Goal: Information Seeking & Learning: Learn about a topic

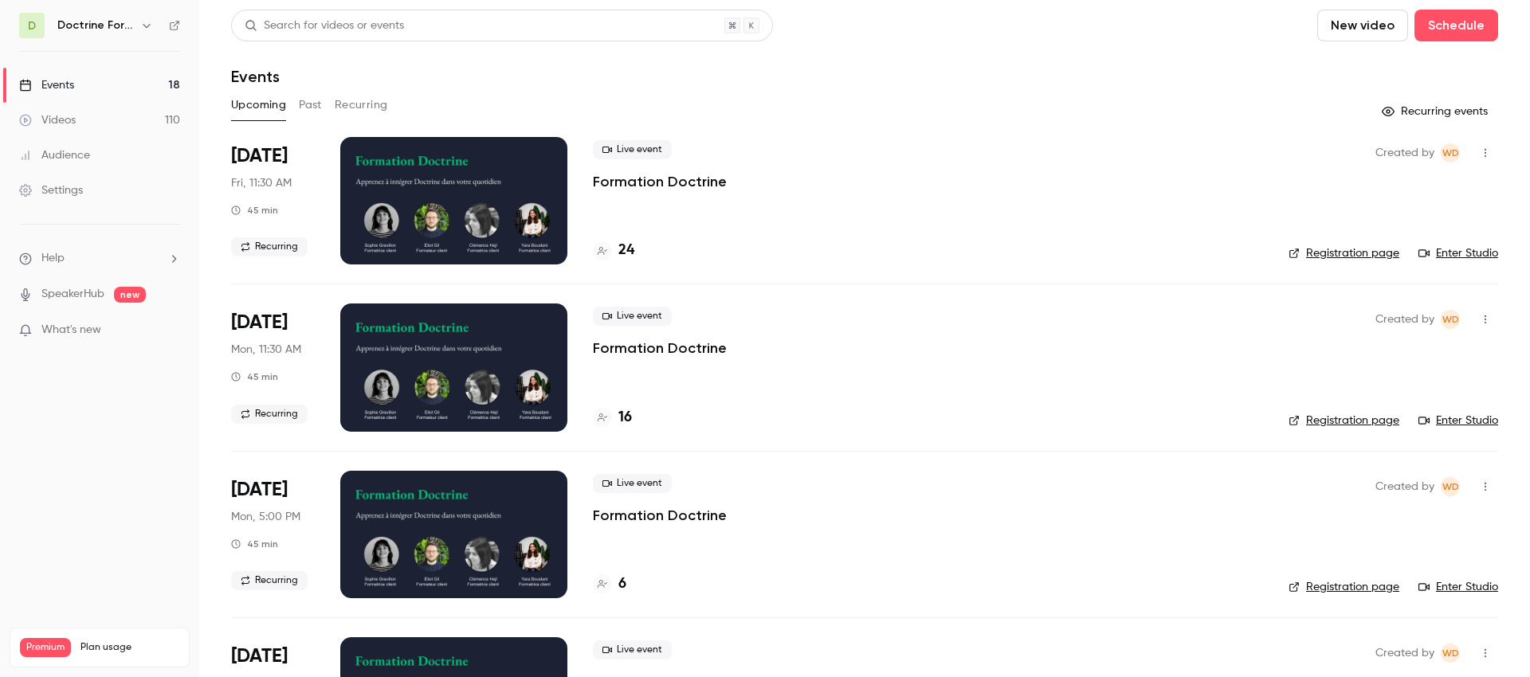
click at [52, 182] on div "Settings" at bounding box center [51, 190] width 64 height 16
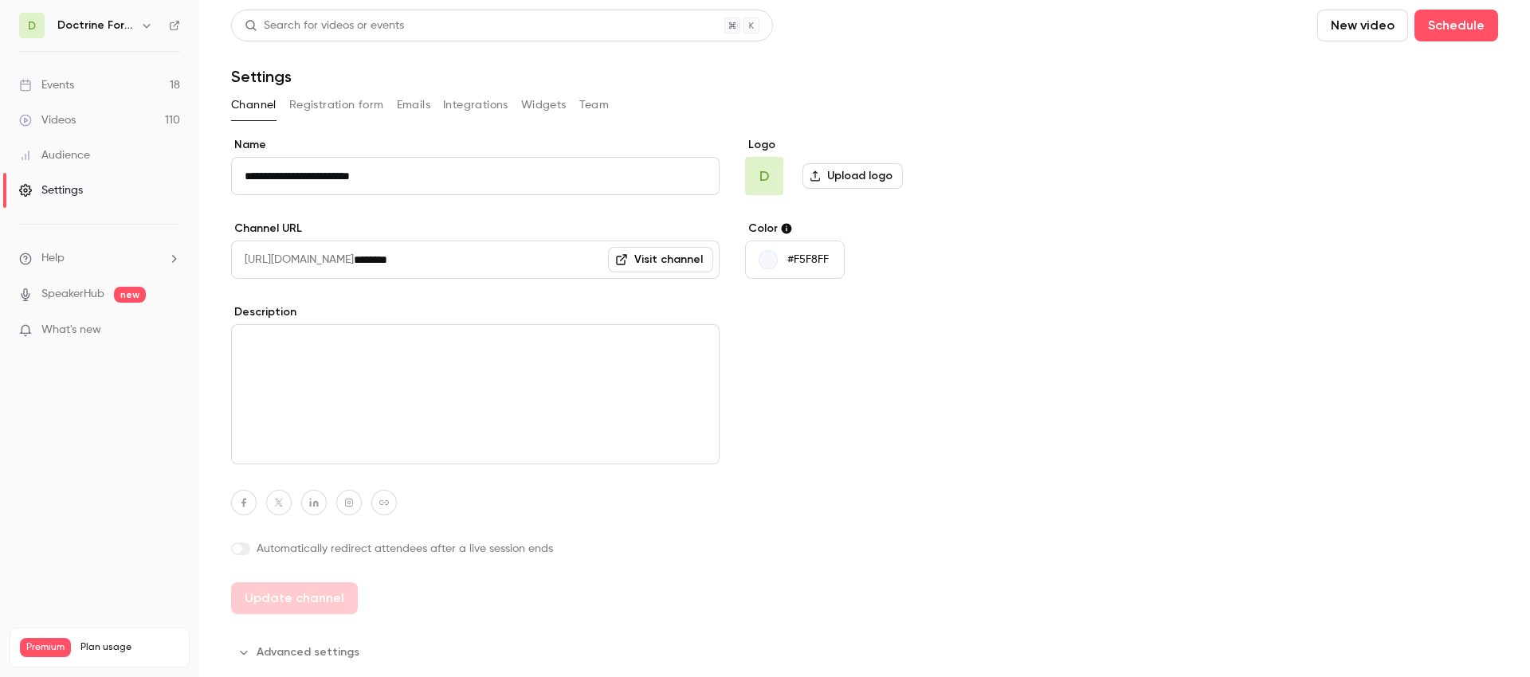
click at [490, 100] on button "Integrations" at bounding box center [475, 104] width 65 height 25
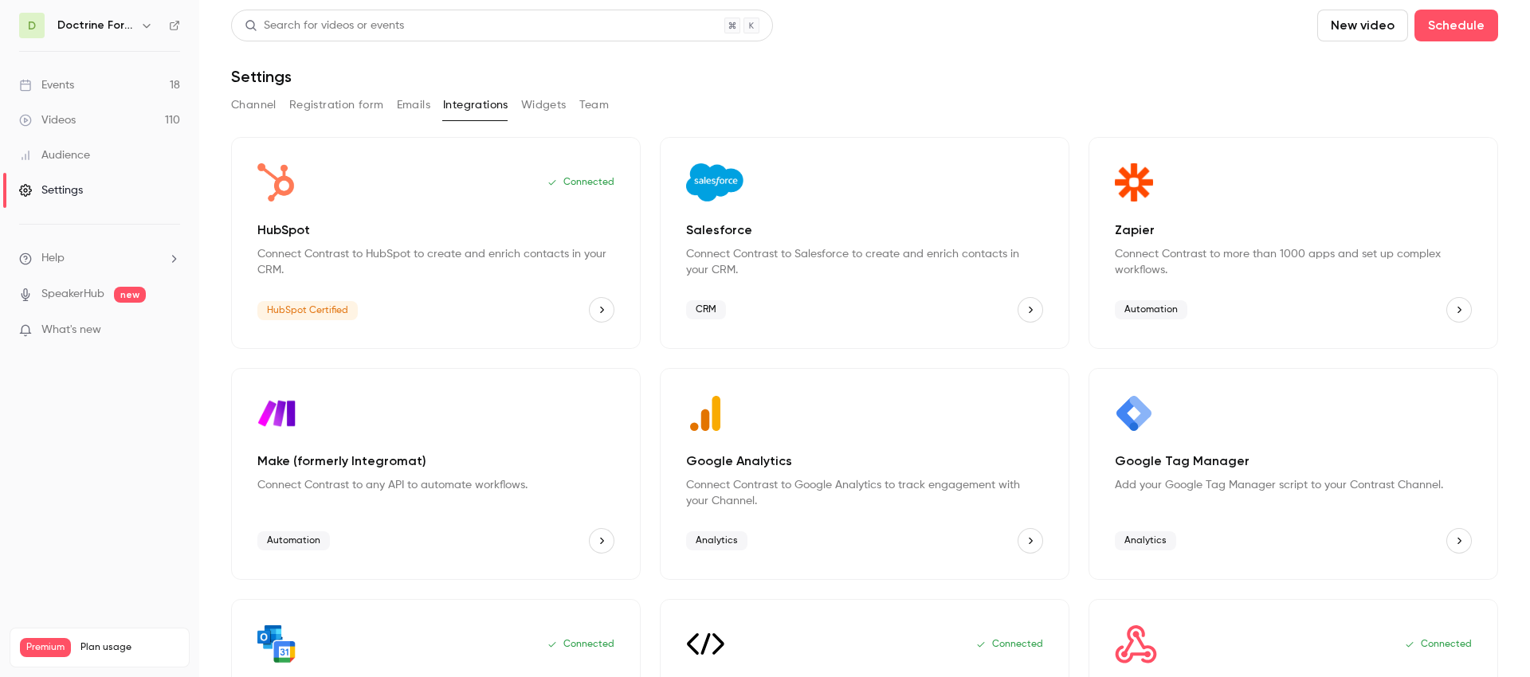
click at [1036, 308] on button "Salesforce" at bounding box center [1030, 309] width 25 height 25
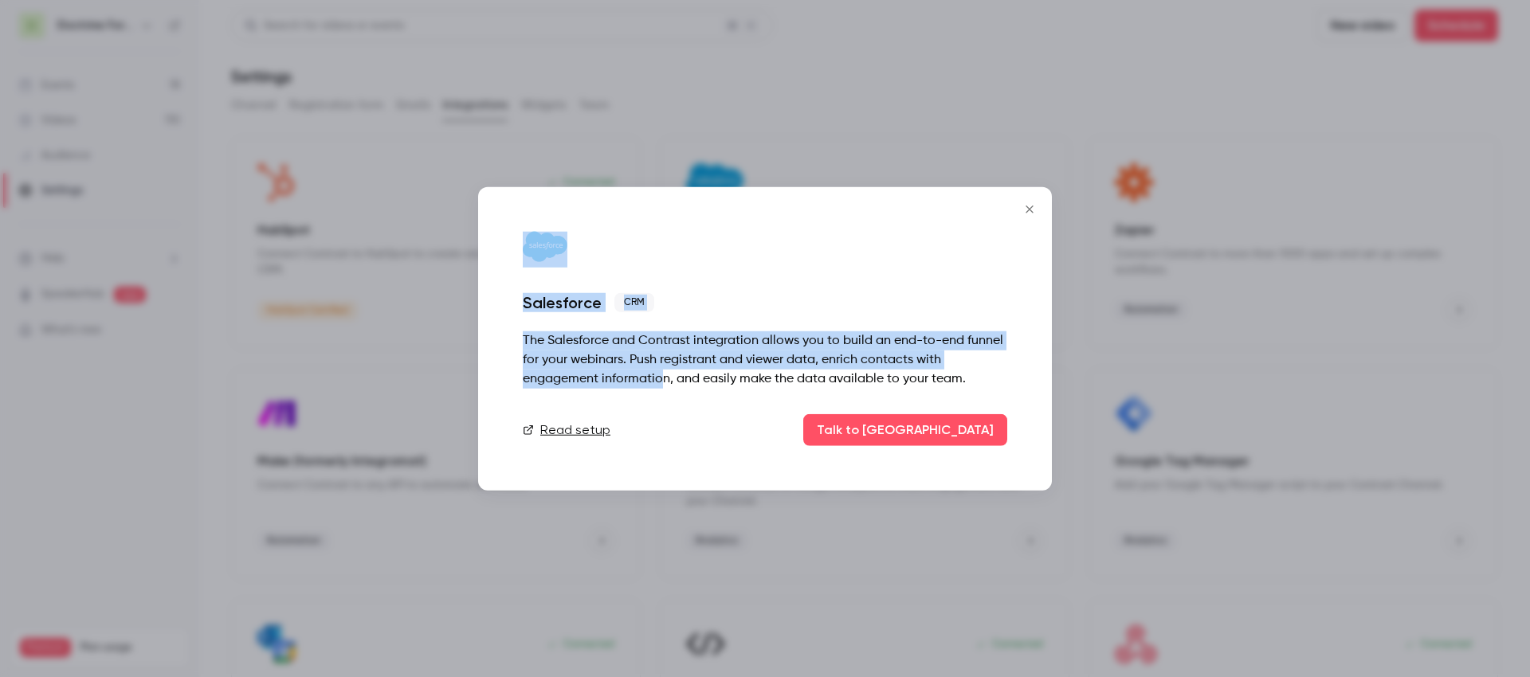
drag, startPoint x: 663, startPoint y: 382, endPoint x: 505, endPoint y: 251, distance: 205.4
click at [505, 251] on div "Salesforce CRM The Salesforce and Contrast integration allows you to build an e…" at bounding box center [765, 339] width 574 height 304
click at [595, 372] on div "The Salesforce and Contrast integration allows you to build an end-to-end funne…" at bounding box center [765, 359] width 484 height 57
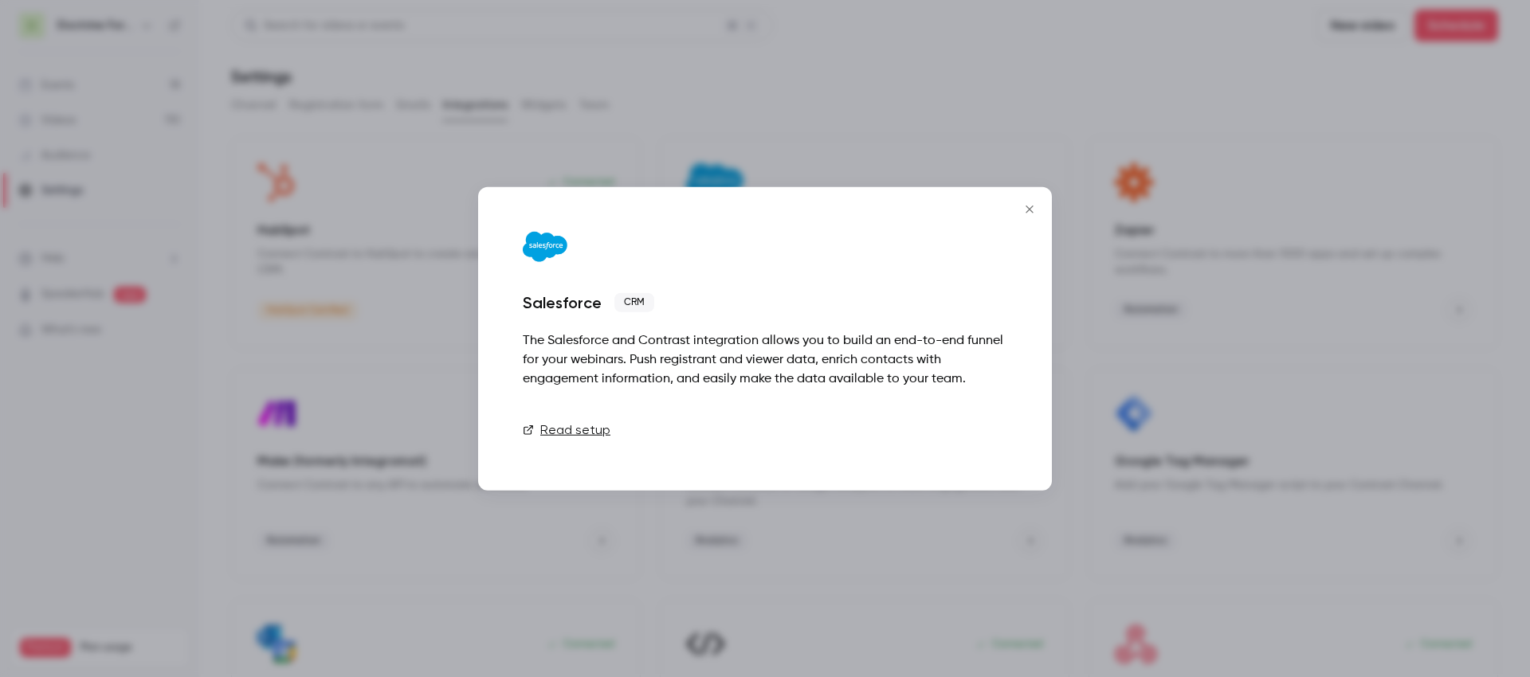
click at [947, 415] on button "Talk to [GEOGRAPHIC_DATA]" at bounding box center [905, 430] width 204 height 32
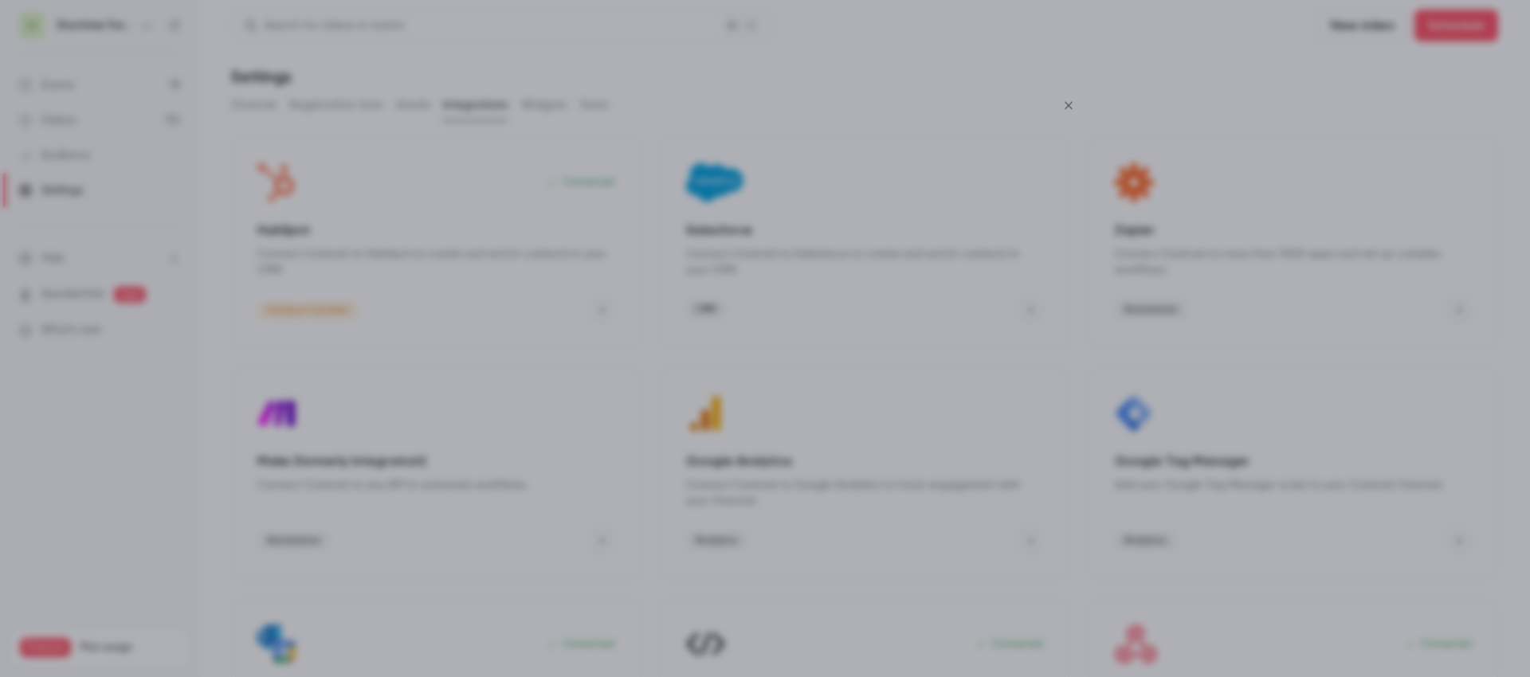
click at [1065, 103] on icon "Close" at bounding box center [1068, 105] width 7 height 7
